Goal: Transaction & Acquisition: Obtain resource

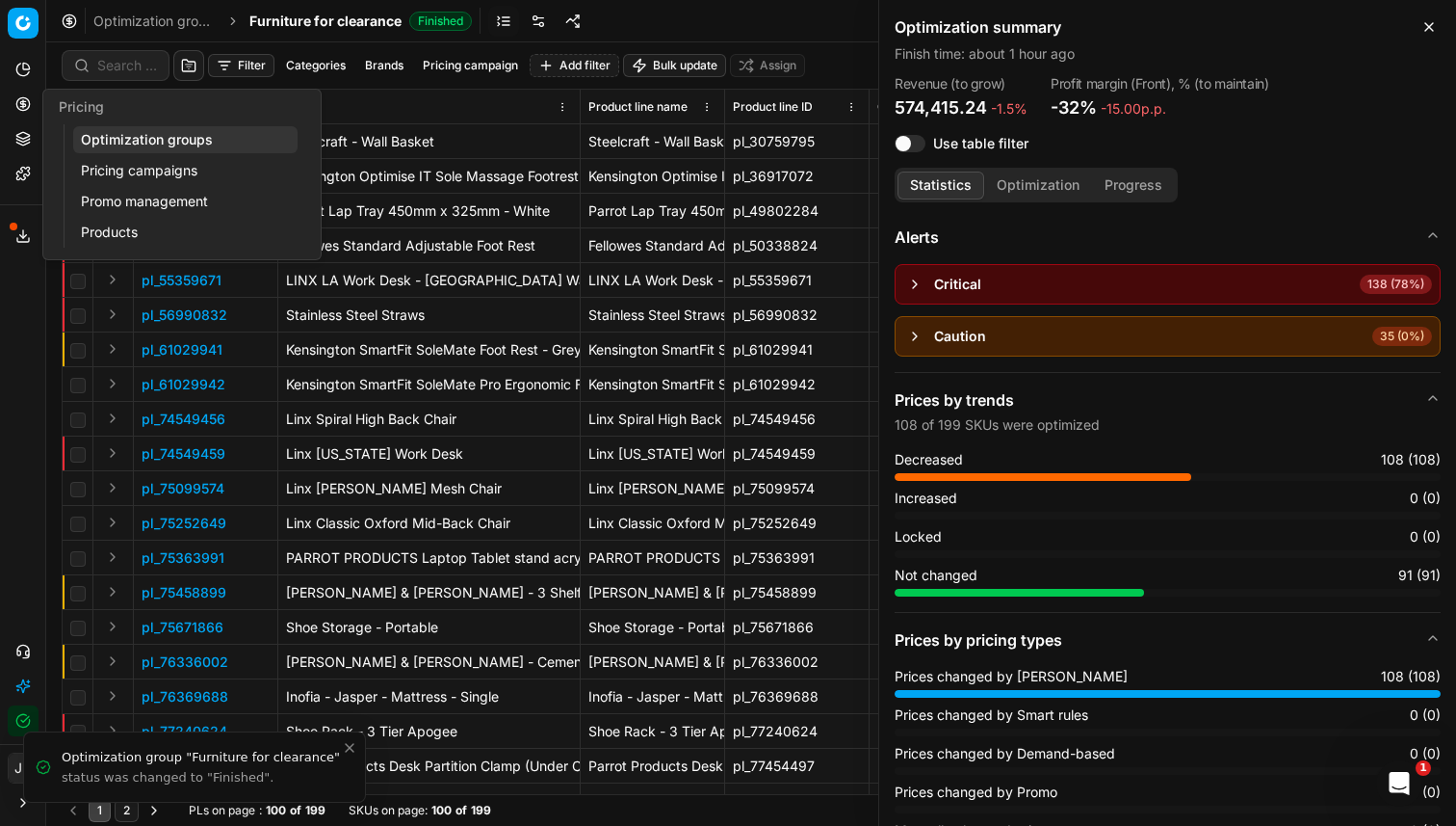
click at [24, 106] on icon at bounding box center [23, 103] width 5 height 5
click at [110, 138] on link "Optimization groups" at bounding box center [185, 140] width 225 height 27
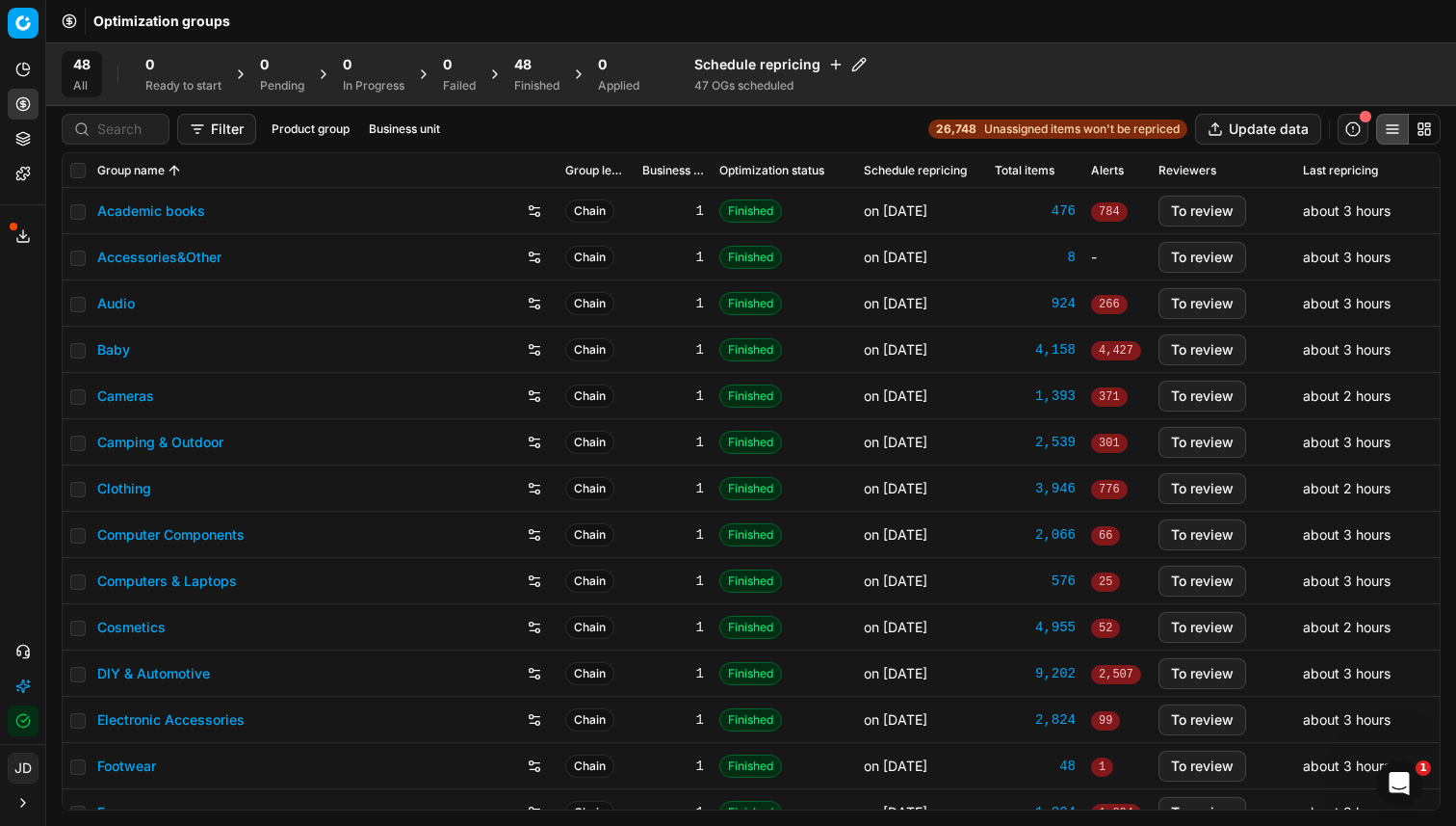
click at [522, 68] on span "48" at bounding box center [524, 65] width 18 height 20
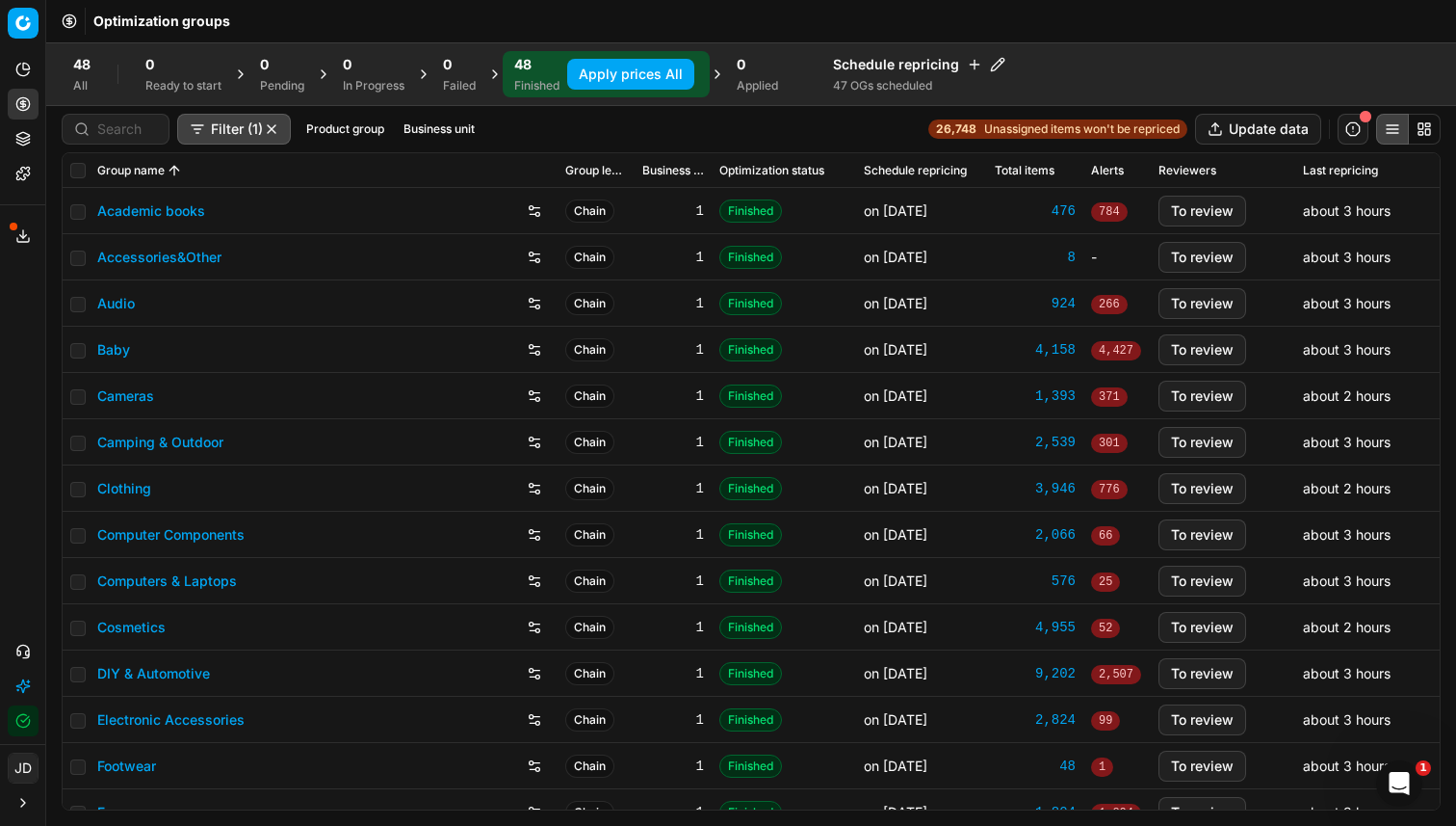
click at [650, 77] on button "Apply prices All" at bounding box center [631, 74] width 127 height 30
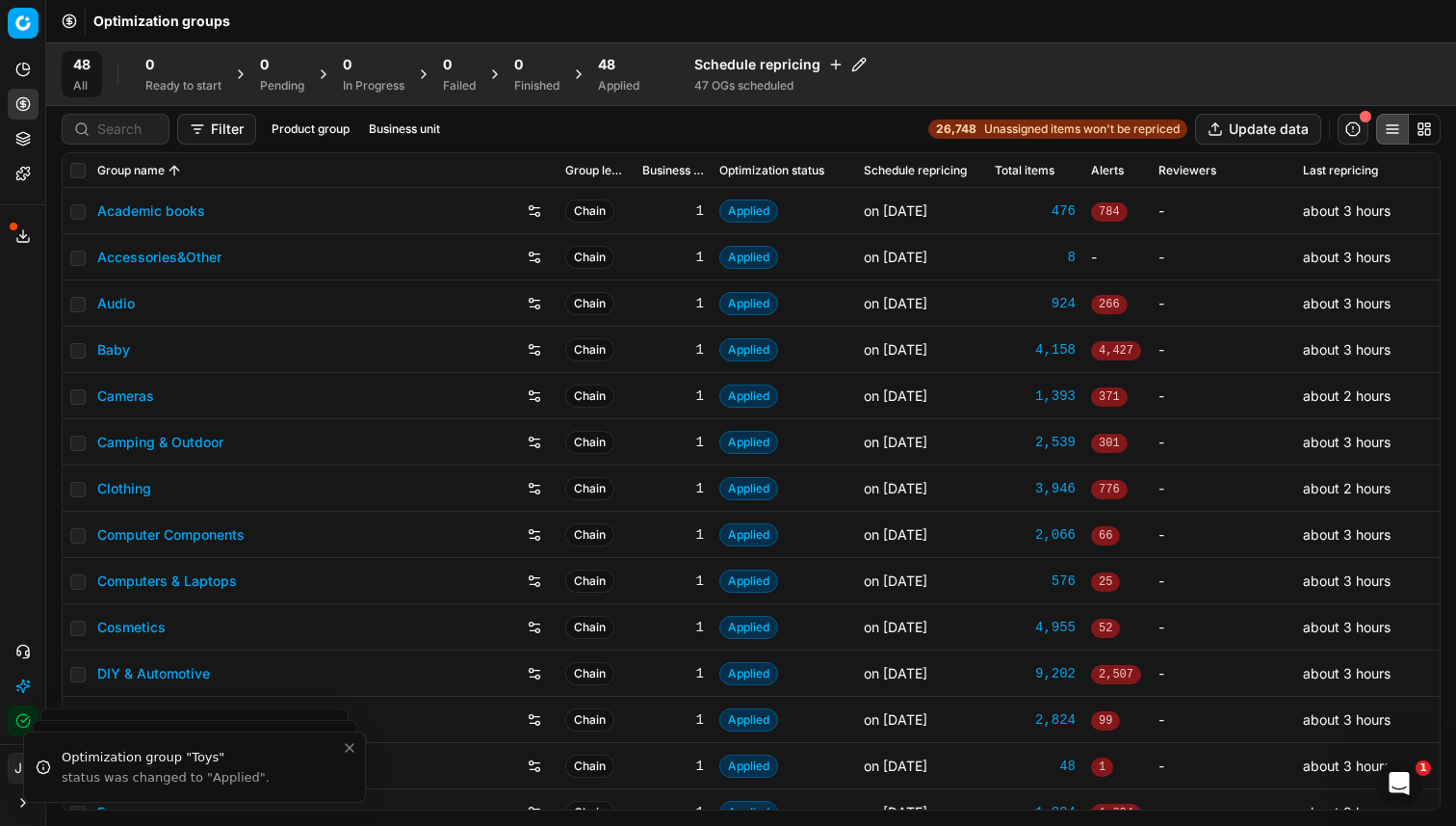
click at [623, 65] on div "48" at bounding box center [619, 65] width 41 height 20
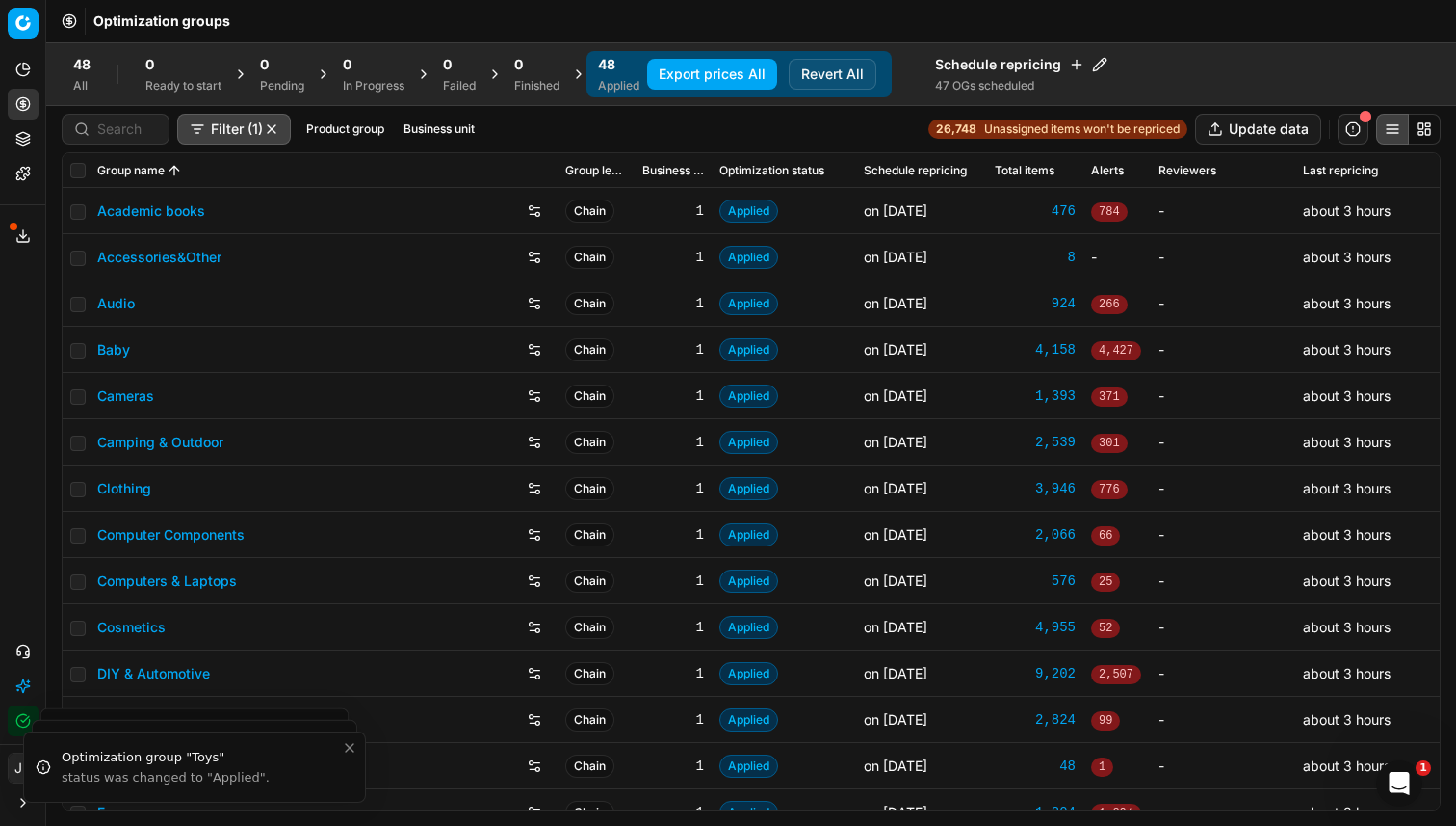
click at [709, 75] on button "Export prices All" at bounding box center [712, 74] width 130 height 30
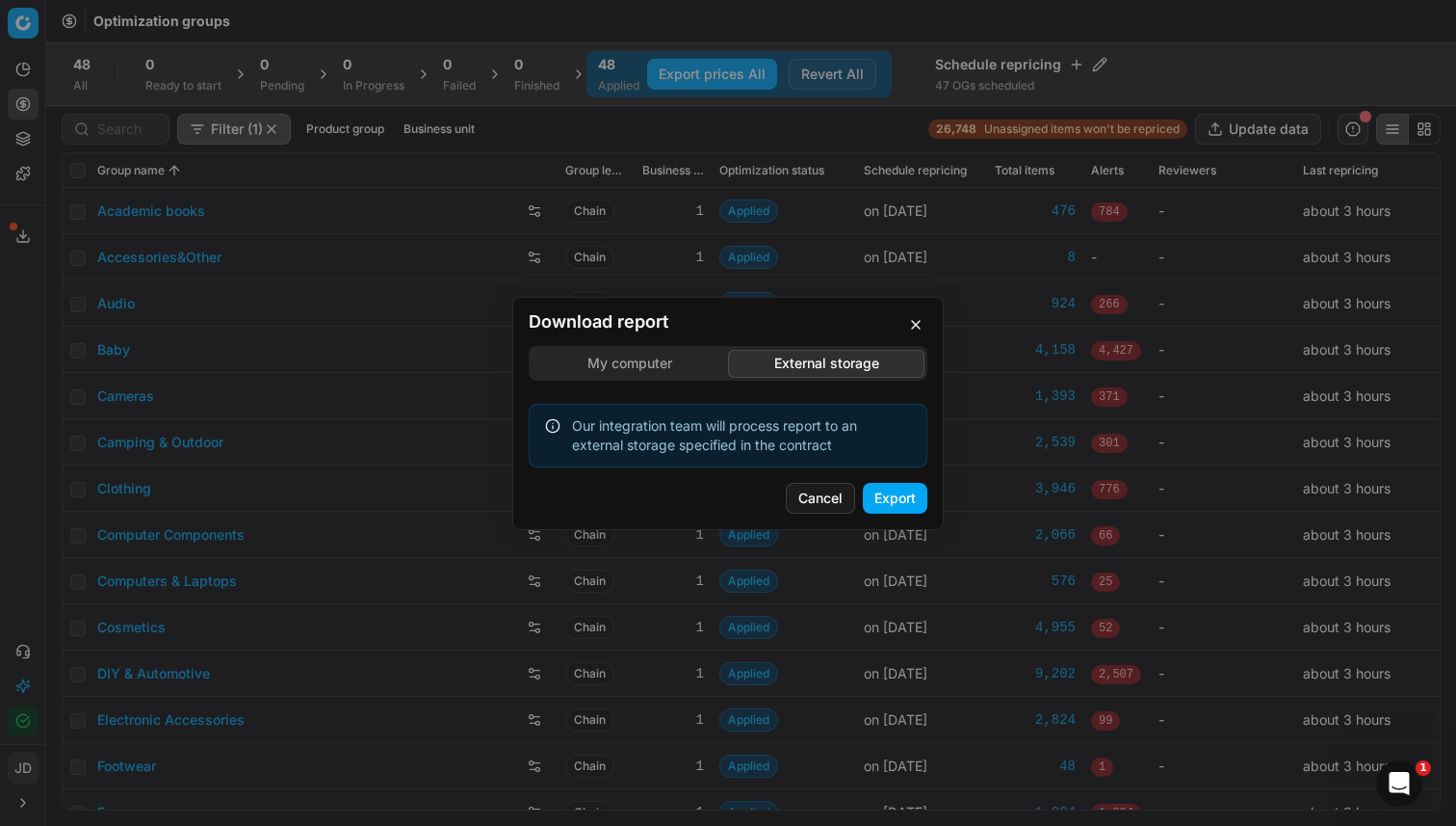
click at [799, 266] on div "Download report My computer External storage Our integration team will process …" at bounding box center [728, 413] width 1456 height 826
click at [894, 489] on button "Export" at bounding box center [895, 497] width 65 height 30
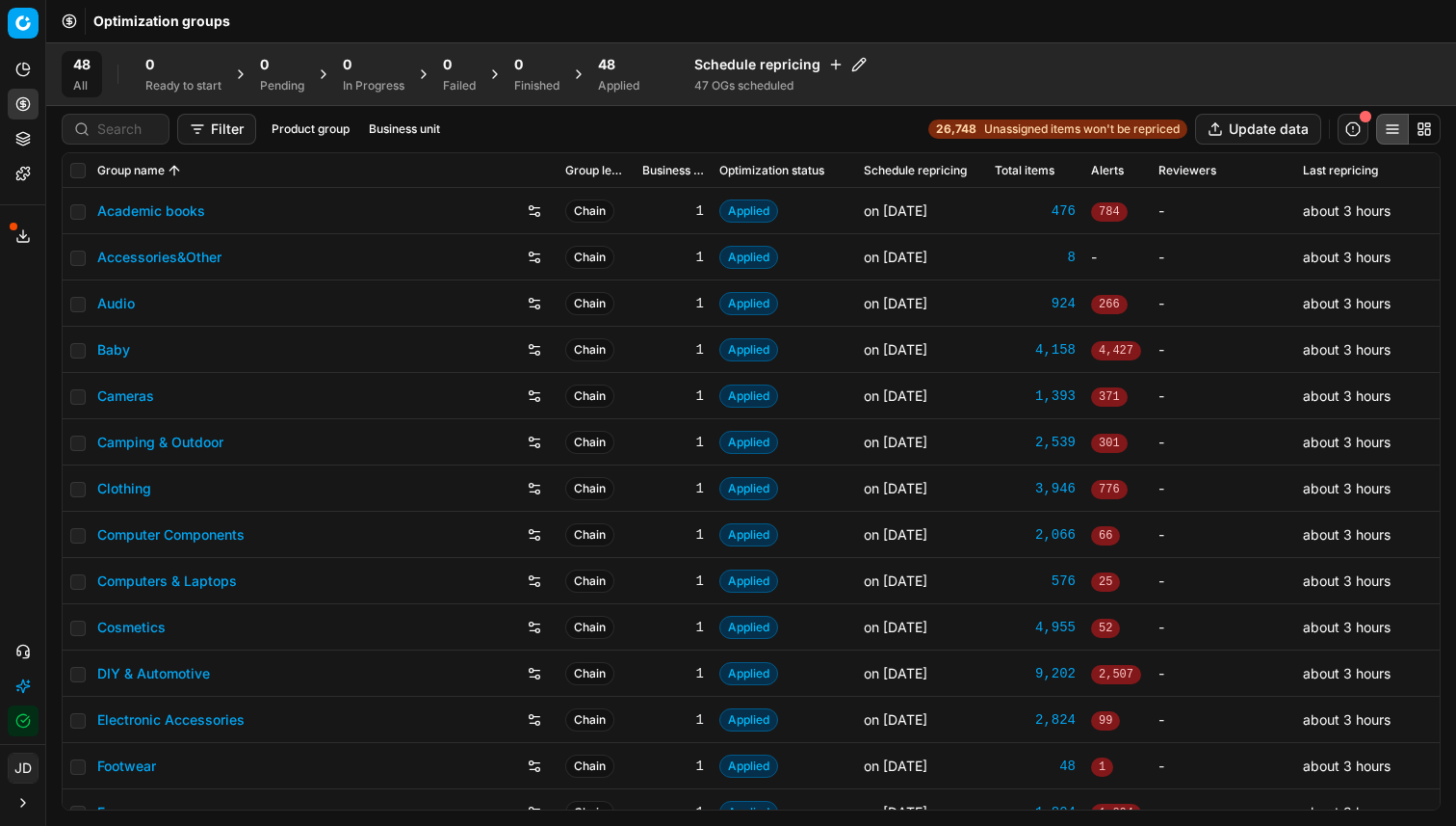
click at [618, 79] on div "Applied" at bounding box center [619, 86] width 41 height 16
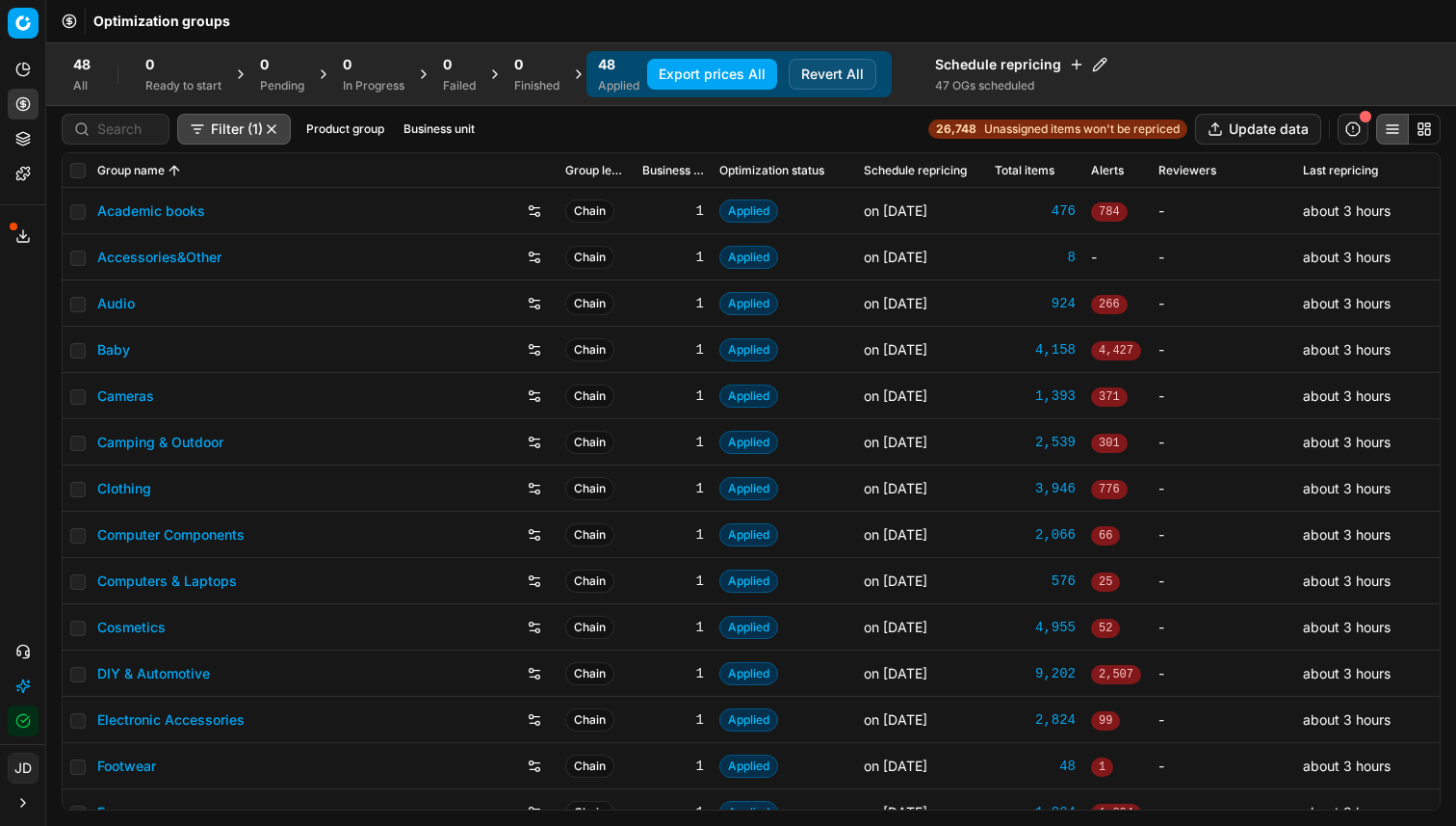
click at [715, 67] on button "Export prices All" at bounding box center [712, 74] width 130 height 30
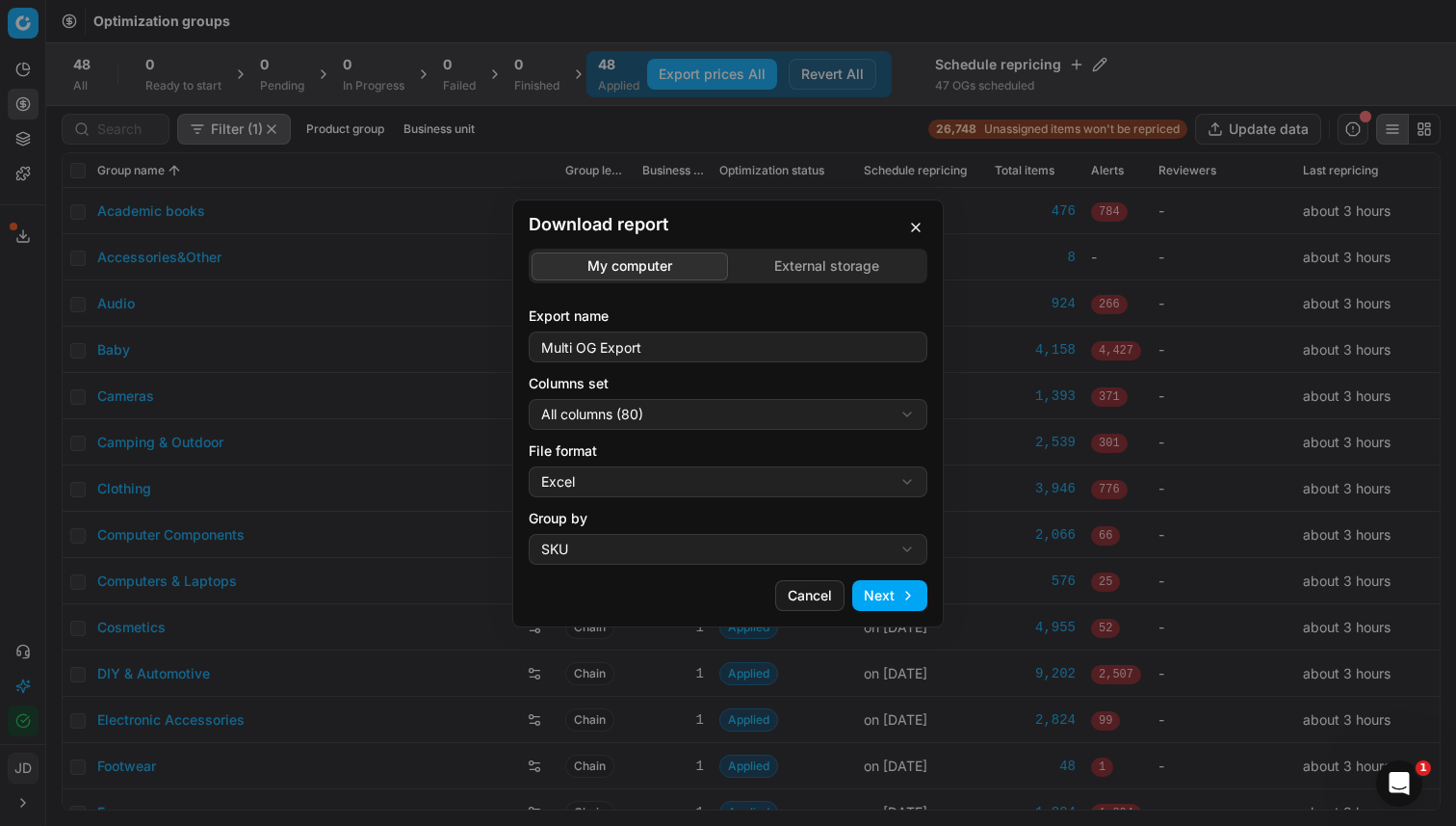
click at [772, 259] on div "Download report My computer External storage Export name Multi OG Export Column…" at bounding box center [728, 413] width 1456 height 826
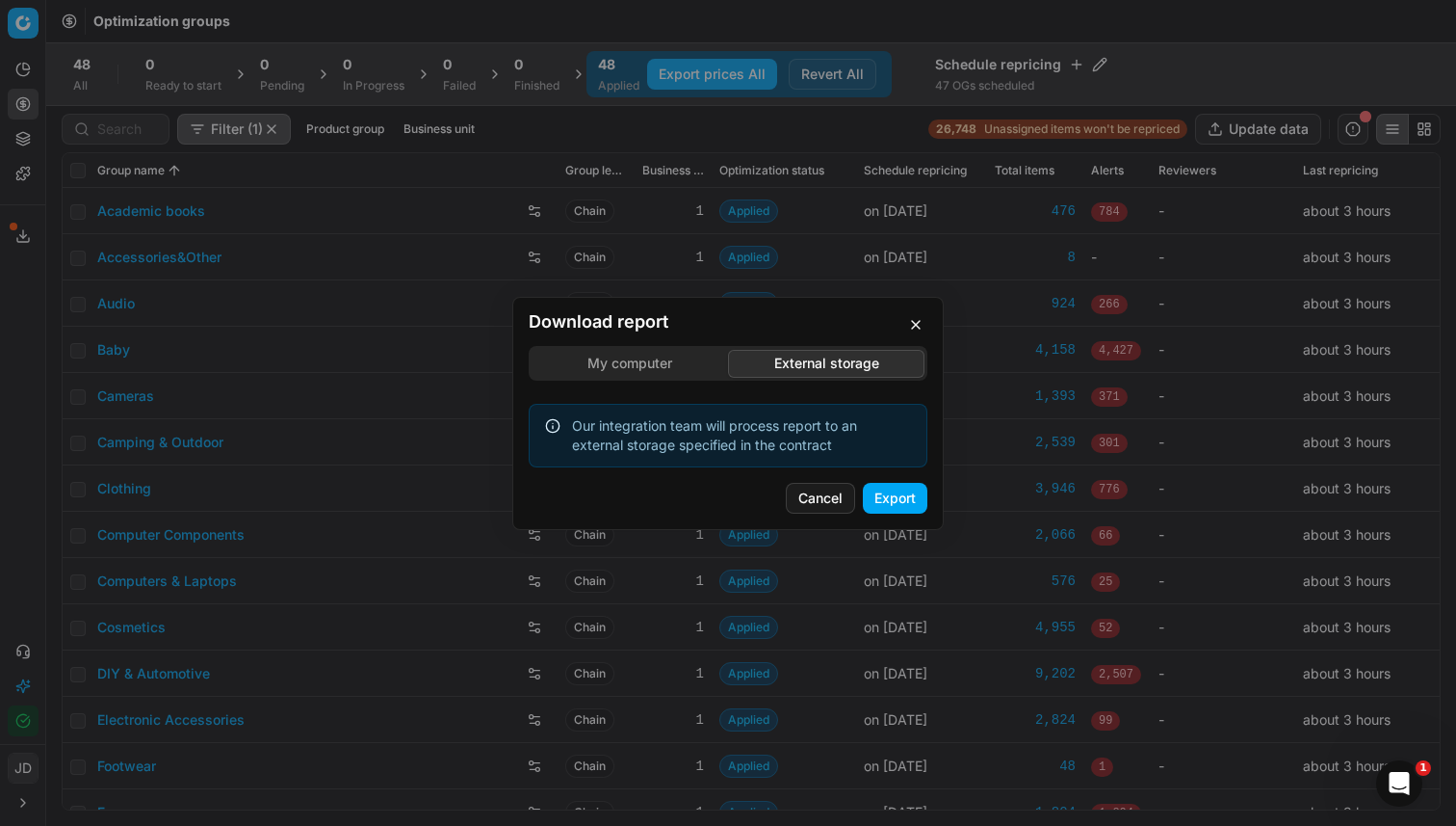
click at [889, 495] on button "Export" at bounding box center [895, 497] width 65 height 30
